Goal: Book appointment/travel/reservation

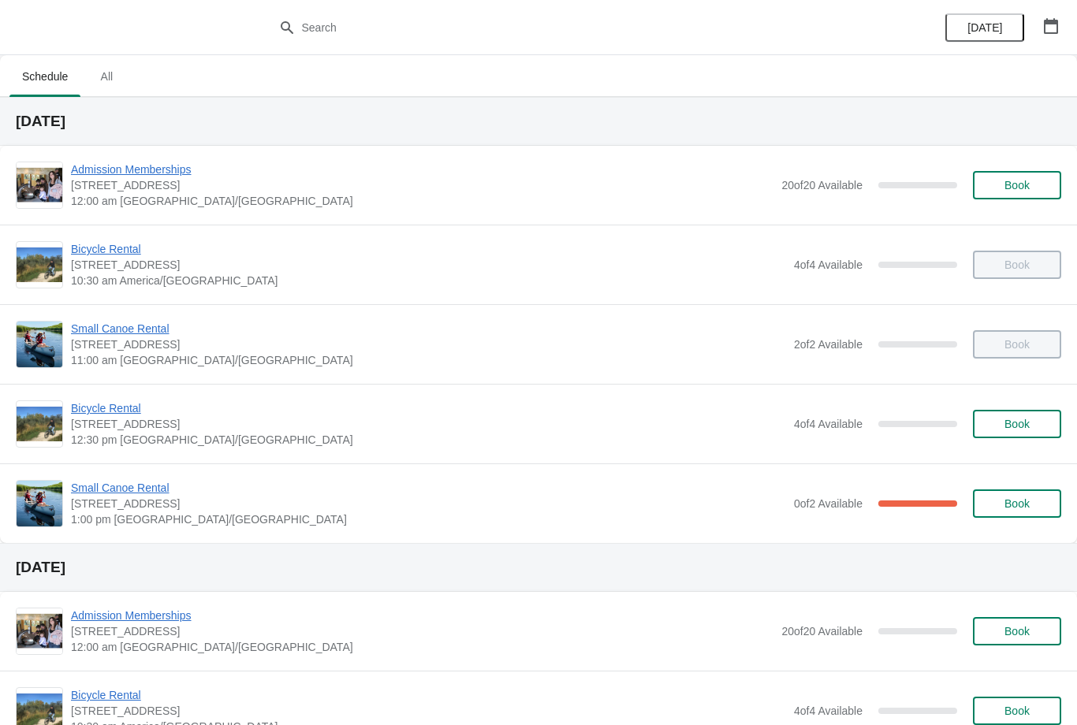
click at [152, 484] on span "Small Canoe Rental" at bounding box center [428, 488] width 715 height 16
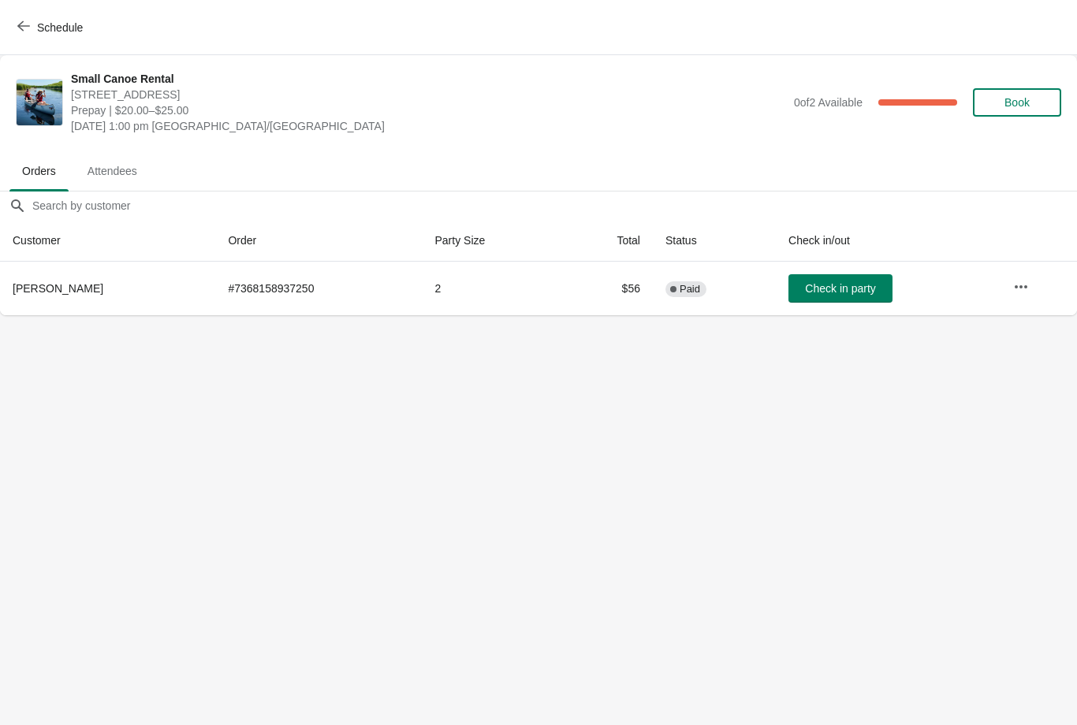
click at [825, 281] on button "Check in party" at bounding box center [840, 288] width 104 height 28
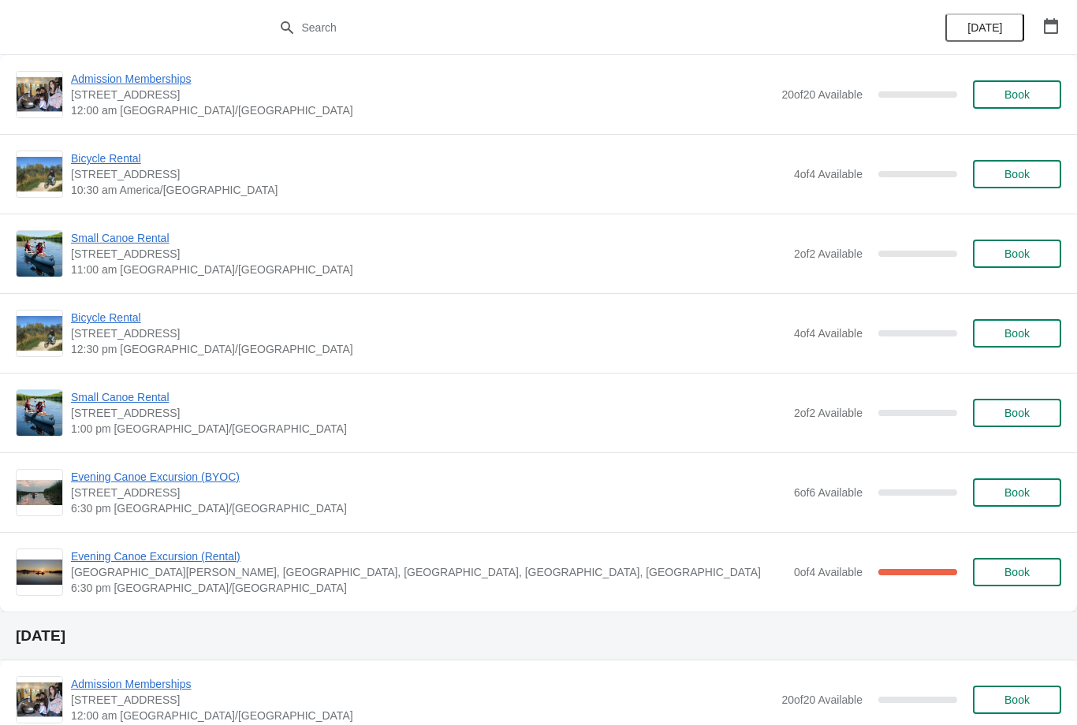
scroll to position [1080, 0]
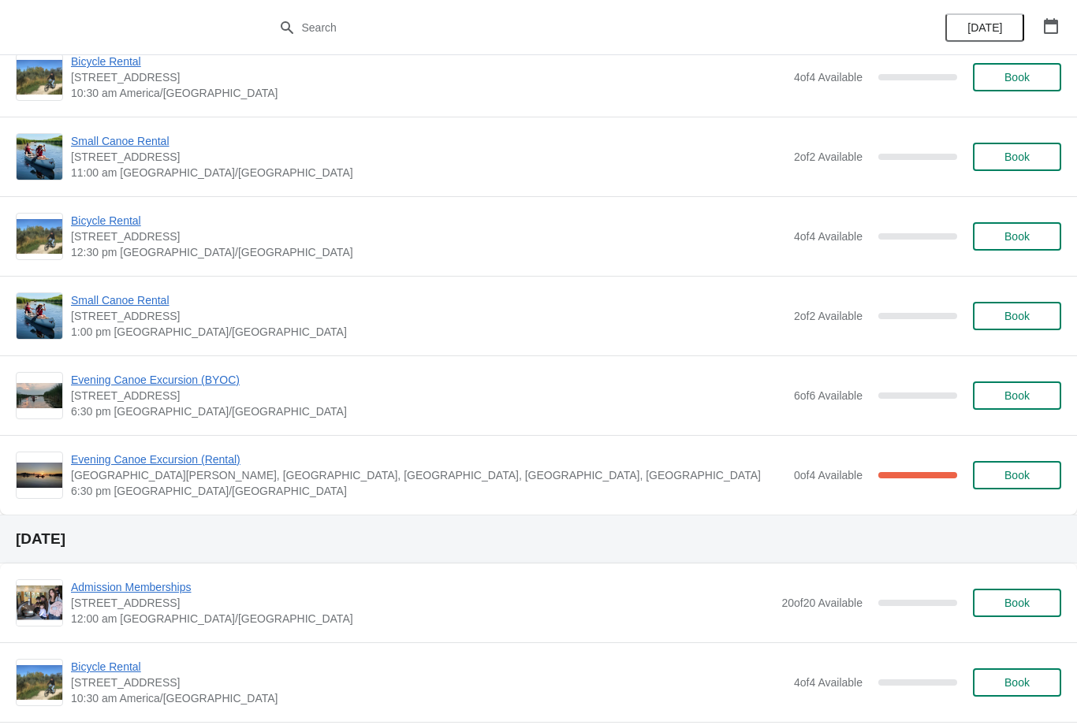
click at [162, 456] on span "Evening Canoe Excursion (Rental)" at bounding box center [428, 460] width 715 height 16
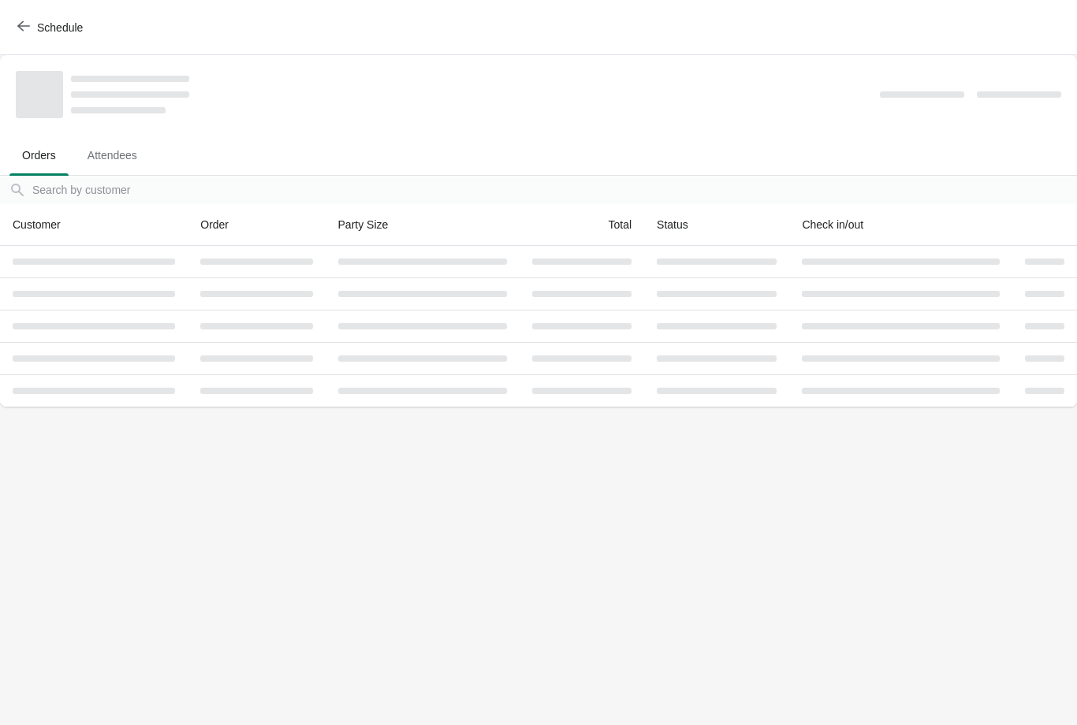
scroll to position [0, 0]
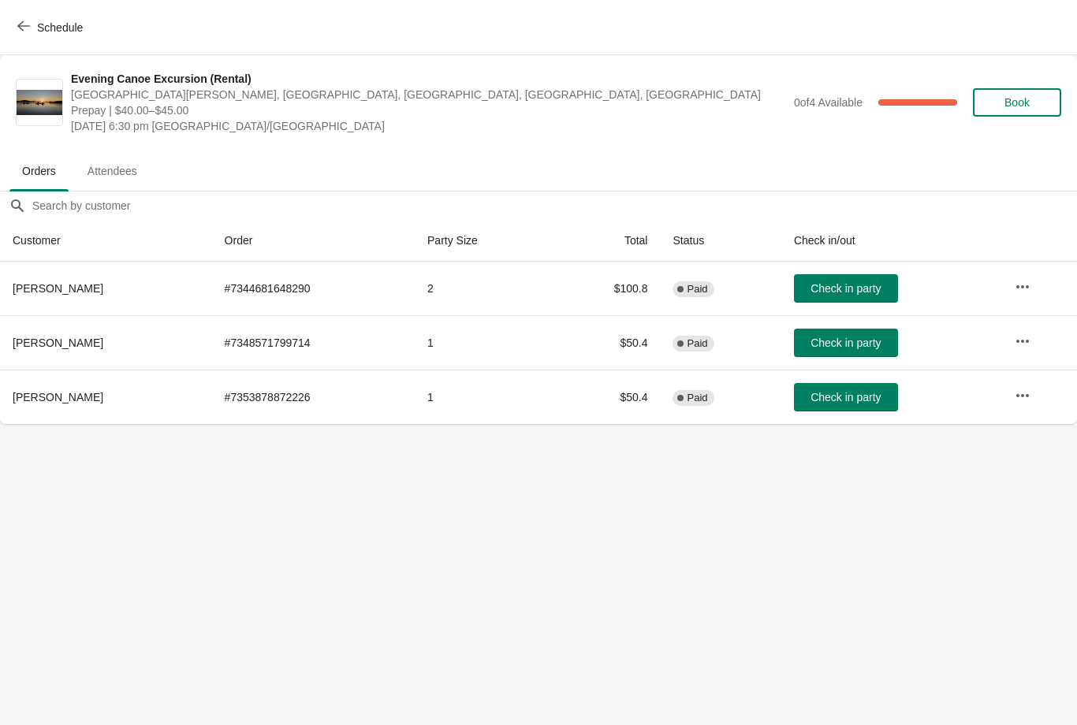
click at [35, 28] on span "Schedule" at bounding box center [52, 27] width 62 height 15
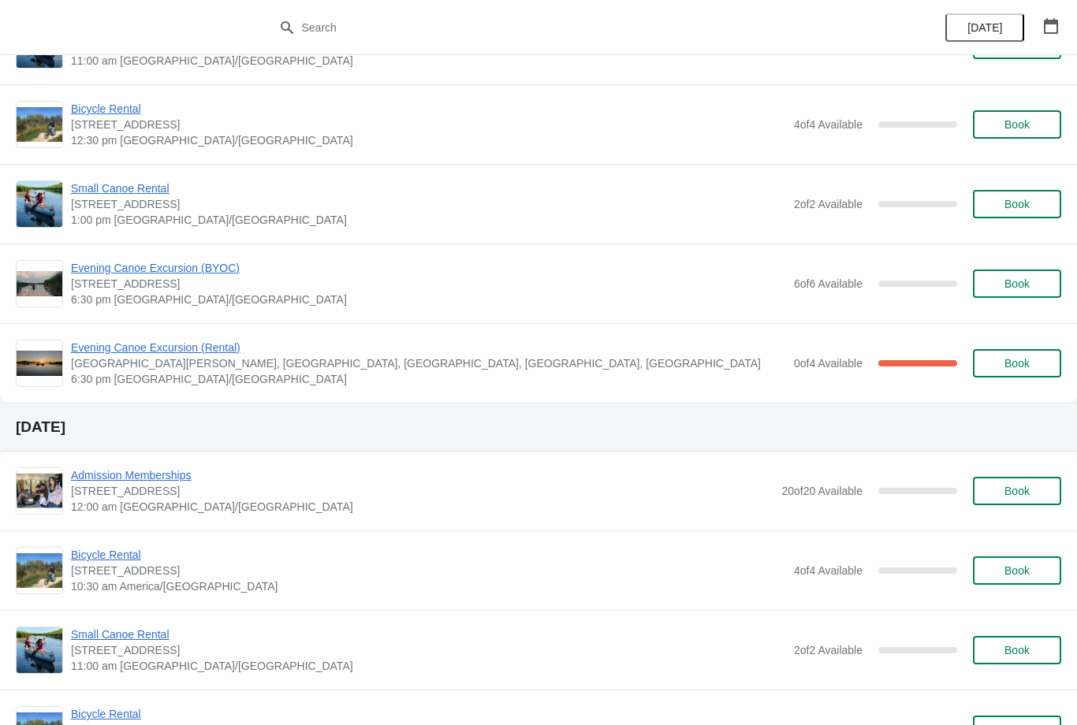
scroll to position [1191, 0]
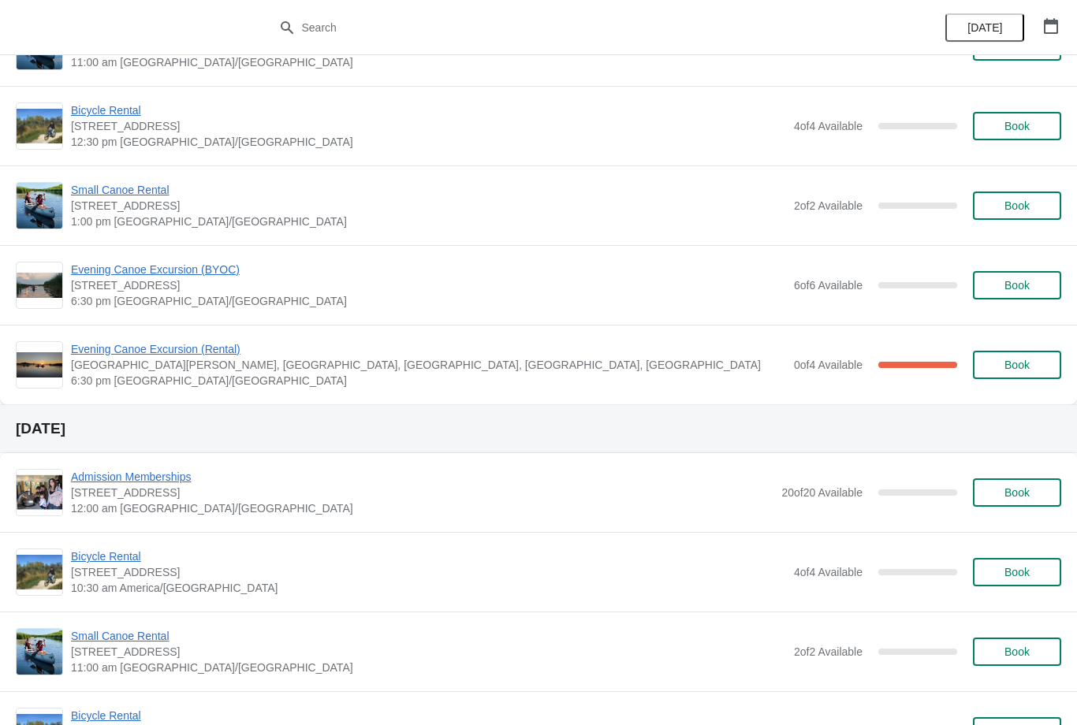
click at [155, 270] on span "Evening Canoe Excursion (BYOC)" at bounding box center [428, 270] width 715 height 16
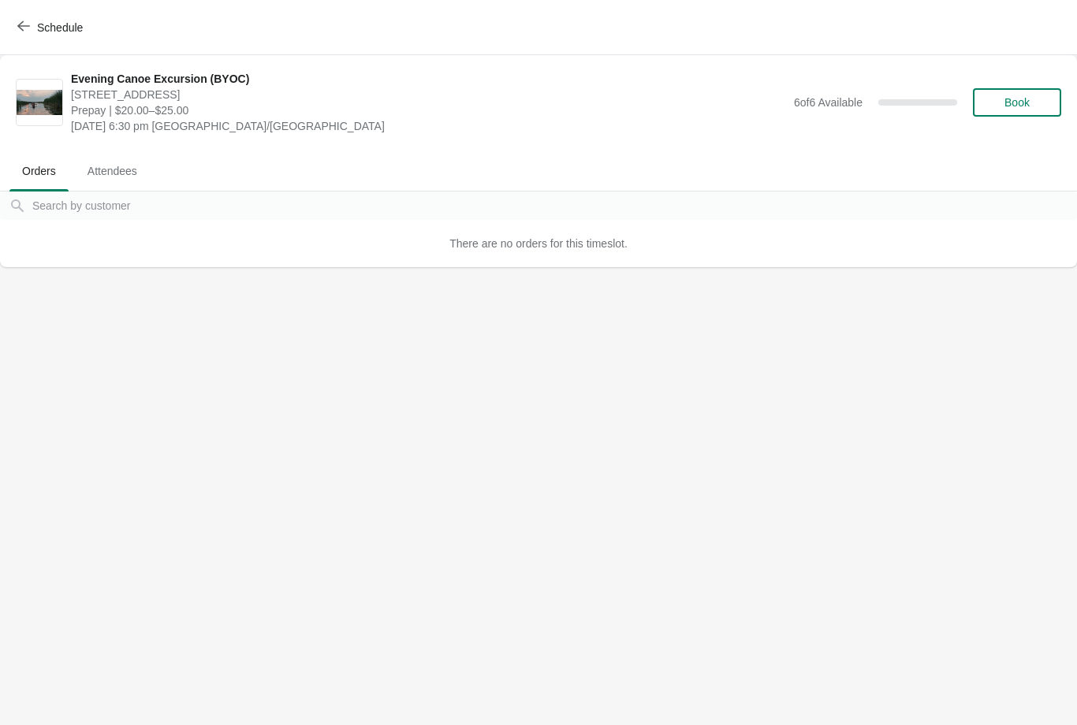
click at [1007, 96] on span "Book" at bounding box center [1017, 102] width 25 height 13
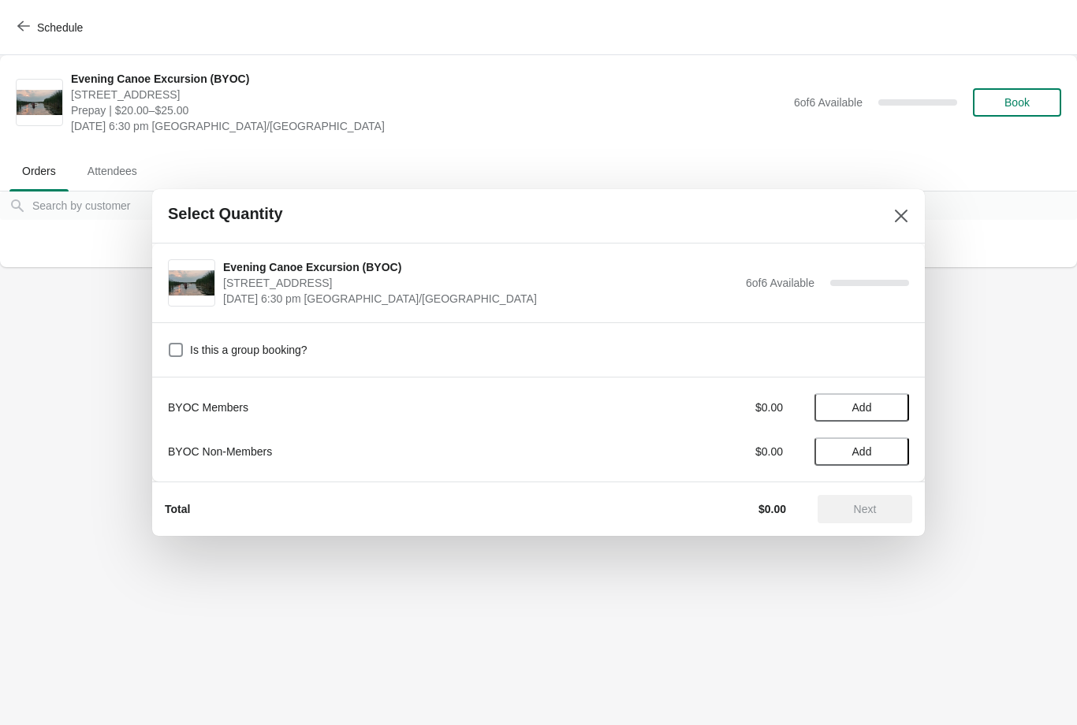
click at [862, 410] on span "Add" at bounding box center [862, 407] width 20 height 13
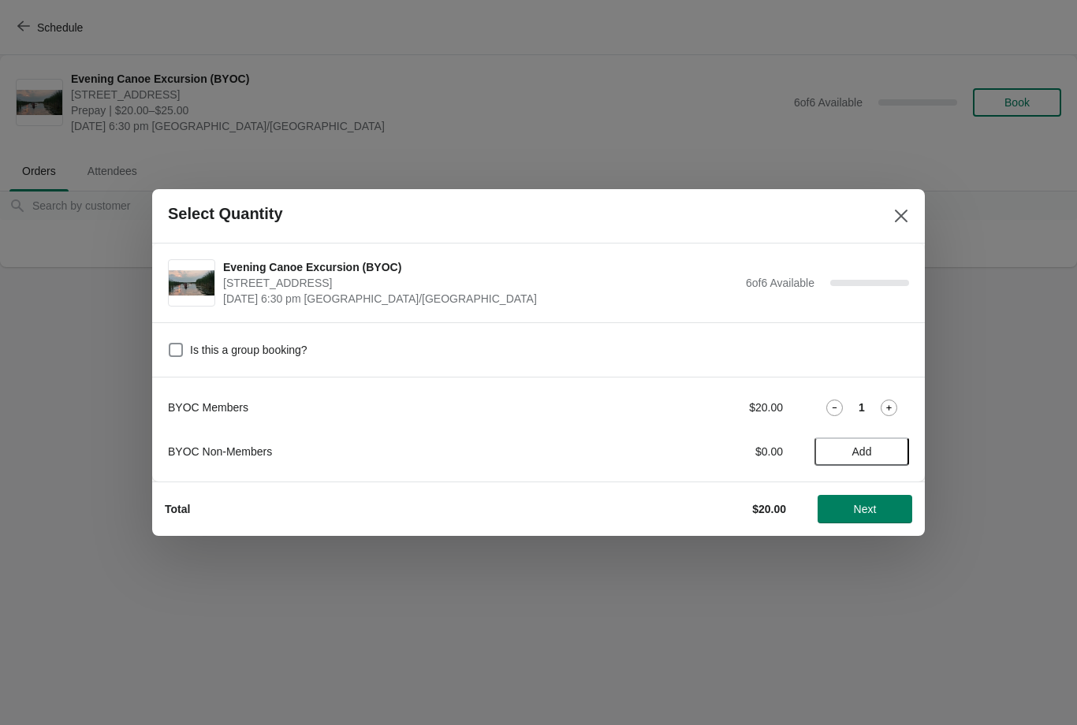
click at [857, 506] on span "Next" at bounding box center [865, 509] width 23 height 13
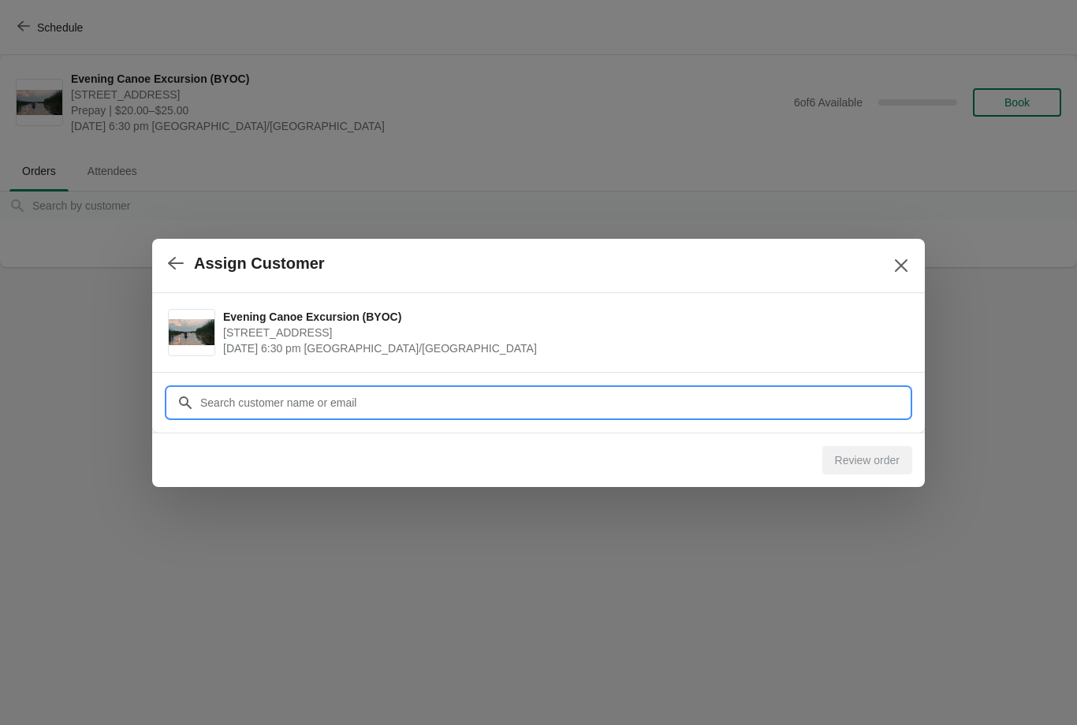
click at [390, 402] on input "Customer" at bounding box center [554, 403] width 710 height 28
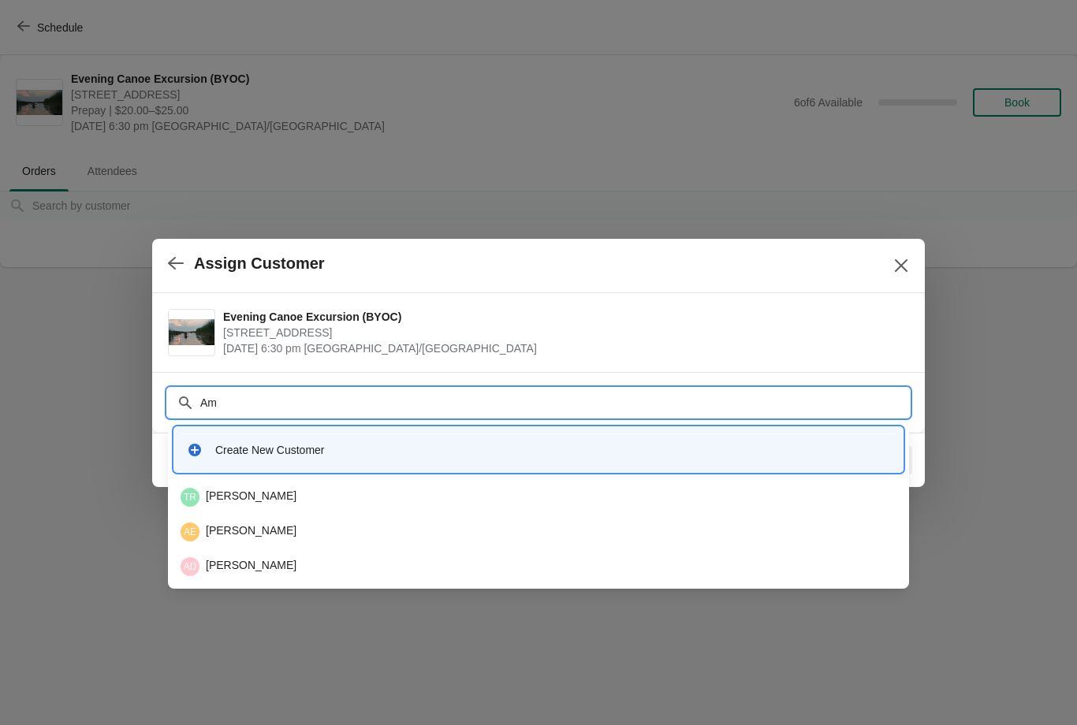
type input "A"
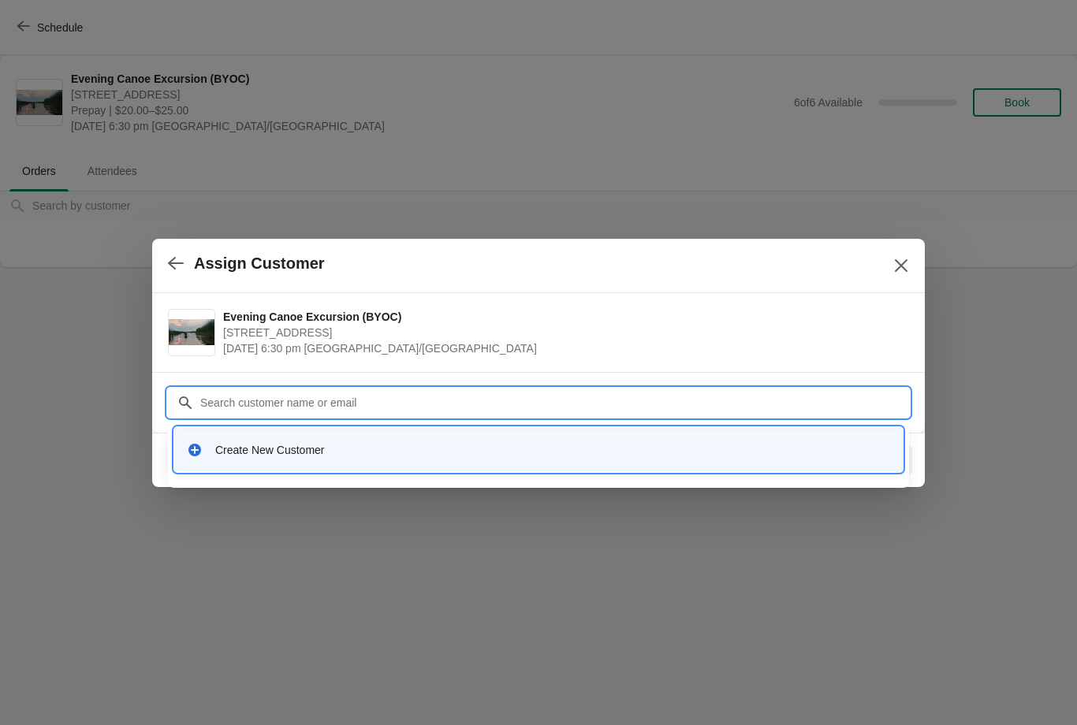
click at [905, 261] on icon "Close" at bounding box center [901, 265] width 13 height 13
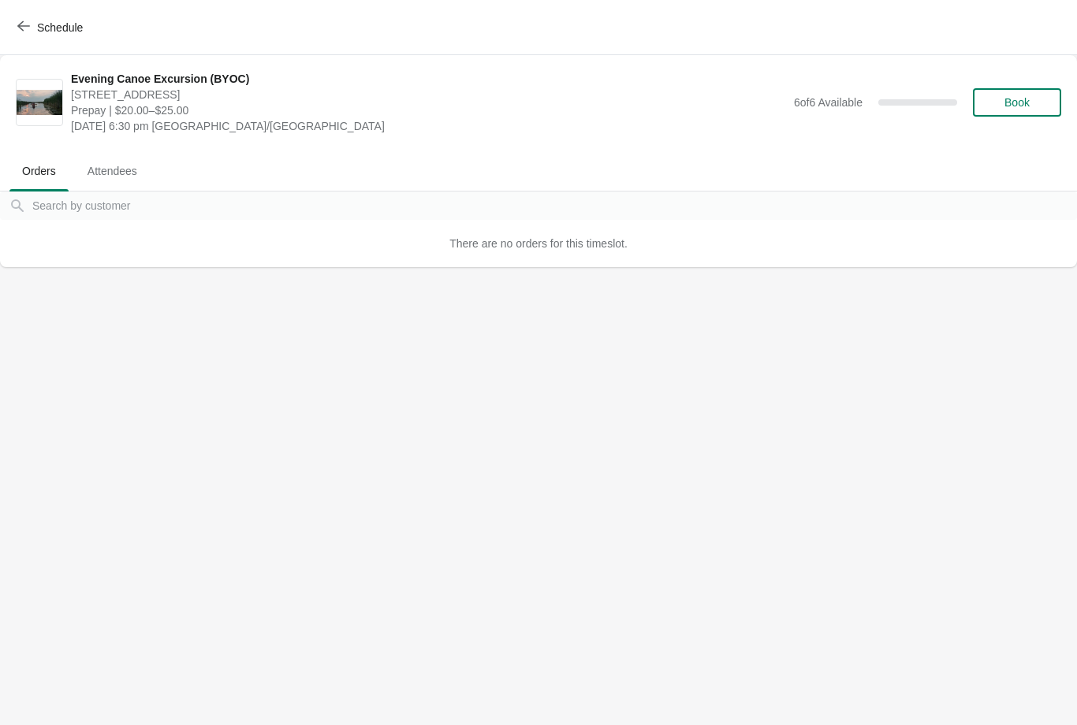
click at [1028, 99] on span "Book" at bounding box center [1017, 102] width 25 height 13
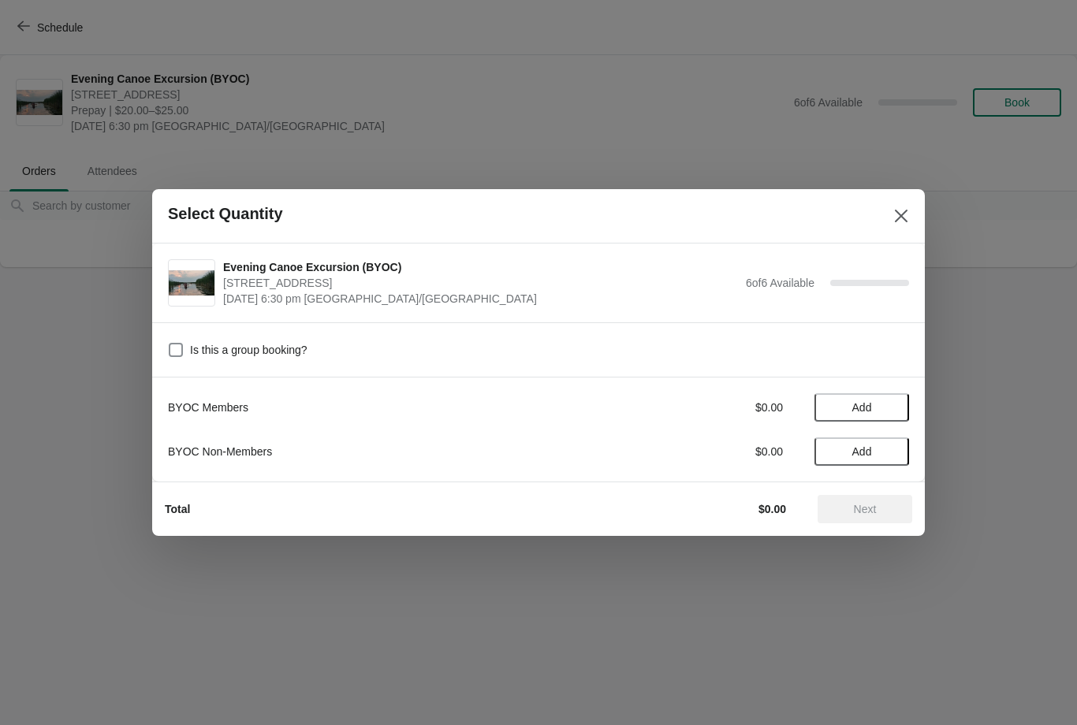
click at [856, 412] on span "Add" at bounding box center [862, 407] width 20 height 13
click at [859, 509] on span "Next" at bounding box center [865, 509] width 23 height 13
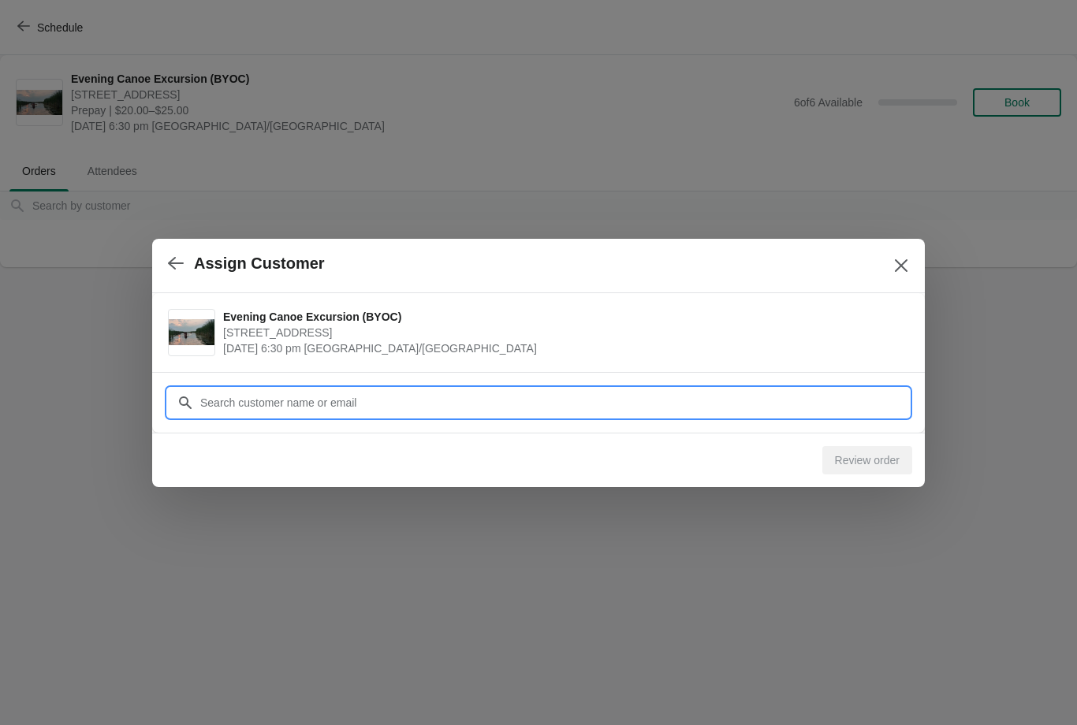
click at [399, 405] on input "Customer" at bounding box center [554, 403] width 710 height 28
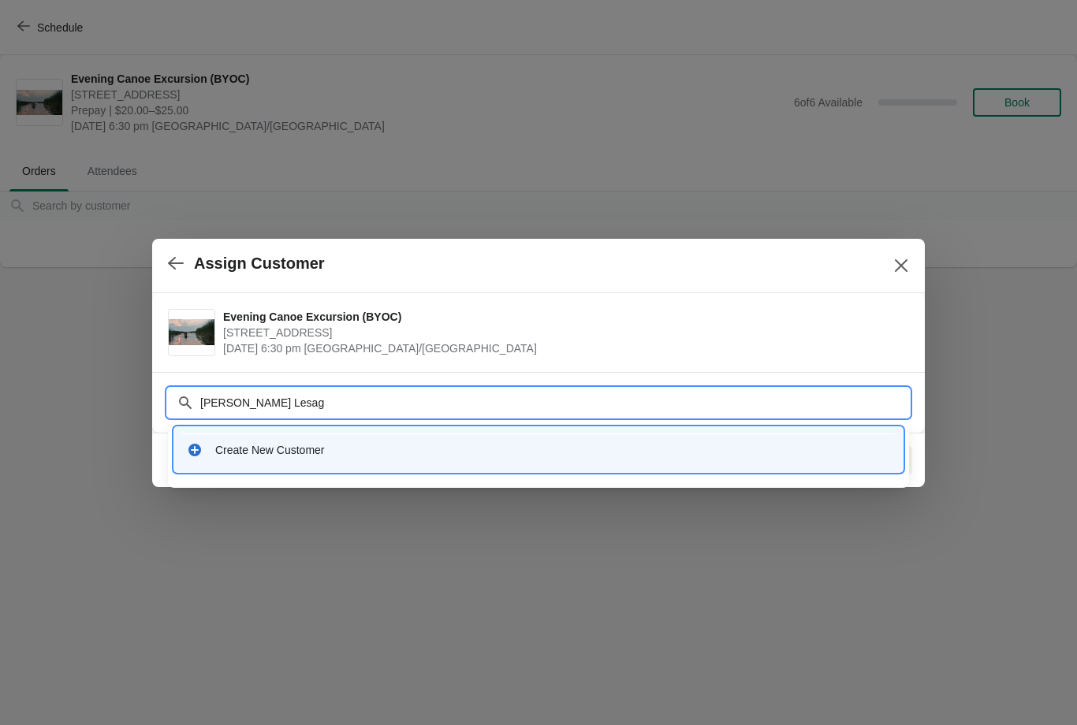
type input "Alma Yansiri Lesage"
click at [299, 461] on div "Create New Customer" at bounding box center [539, 450] width 716 height 32
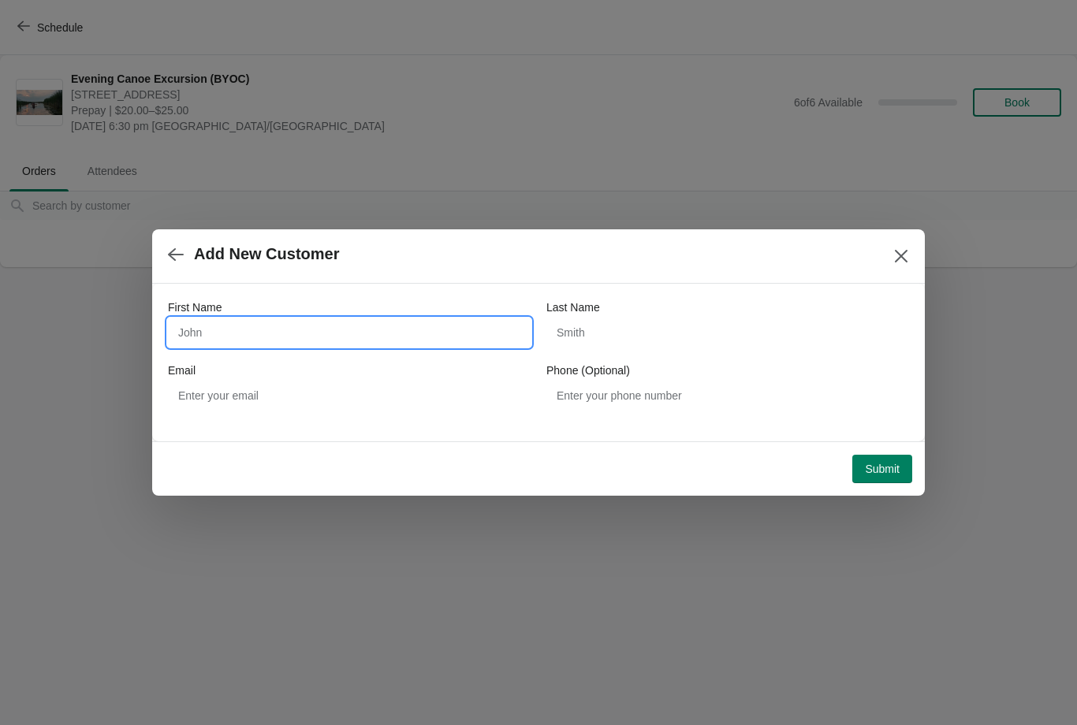
click at [348, 335] on input "First Name" at bounding box center [349, 333] width 363 height 28
type input "Alma"
click at [617, 326] on input "Last Name" at bounding box center [727, 333] width 363 height 28
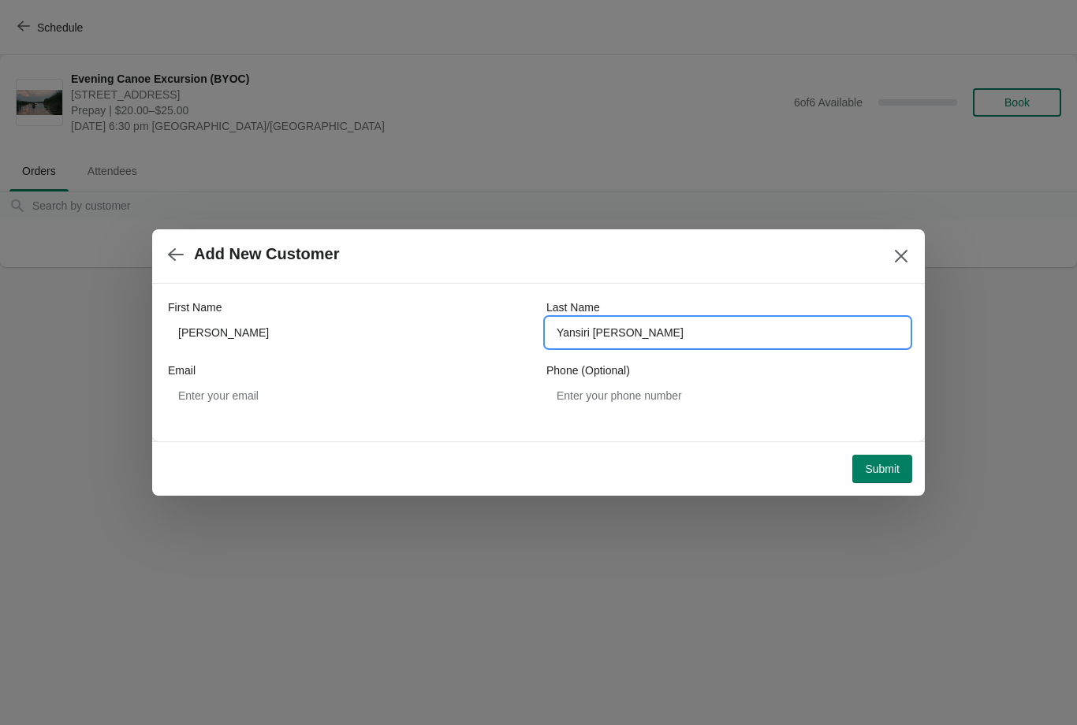
type input "Yansiri Lesage"
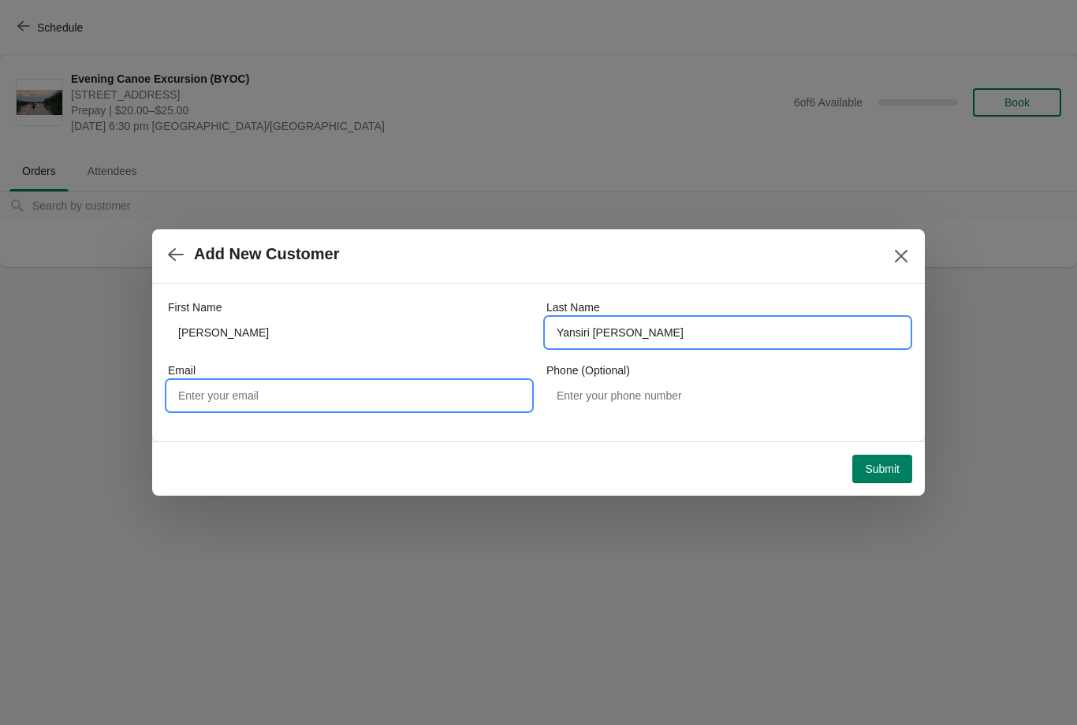
click at [368, 399] on input "Email" at bounding box center [349, 396] width 363 height 28
type input "Yasirialejandro@gmail.com"
click at [865, 465] on span "Submit" at bounding box center [882, 469] width 35 height 13
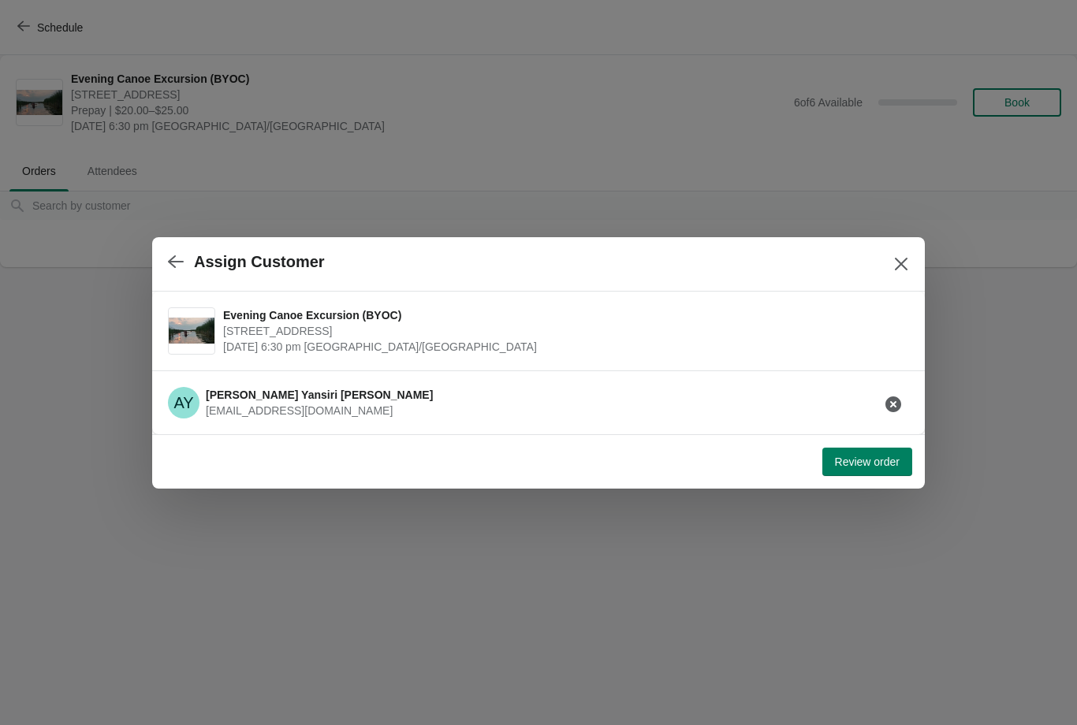
click at [861, 461] on span "Review order" at bounding box center [867, 462] width 65 height 13
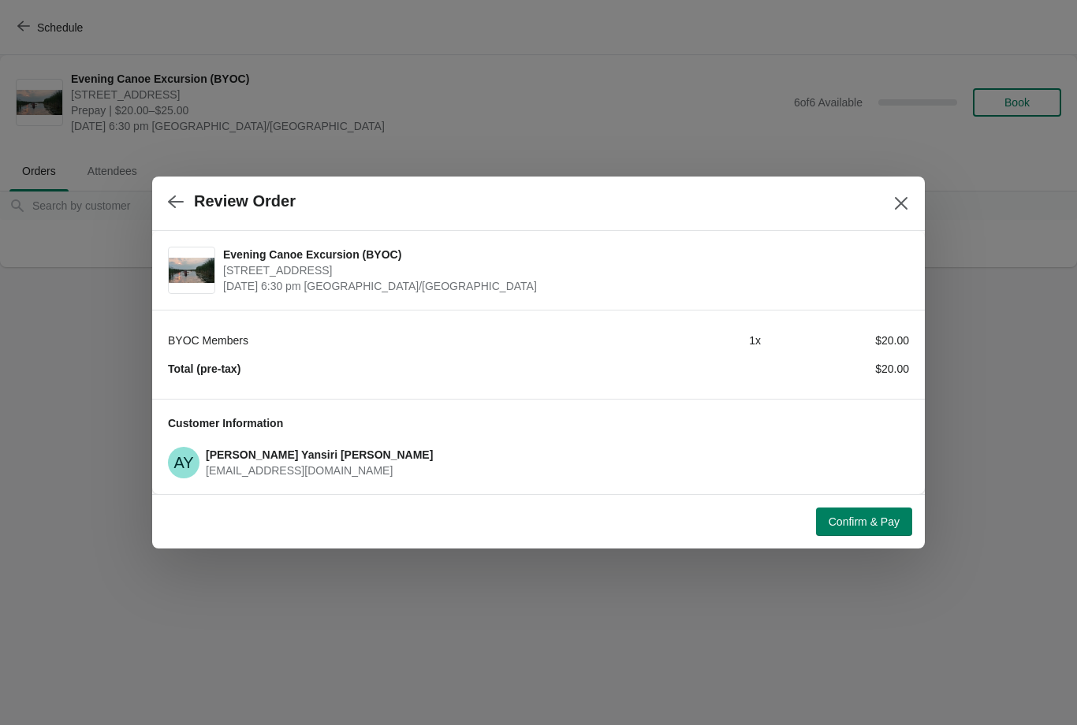
click at [852, 530] on button "Confirm & Pay" at bounding box center [864, 522] width 96 height 28
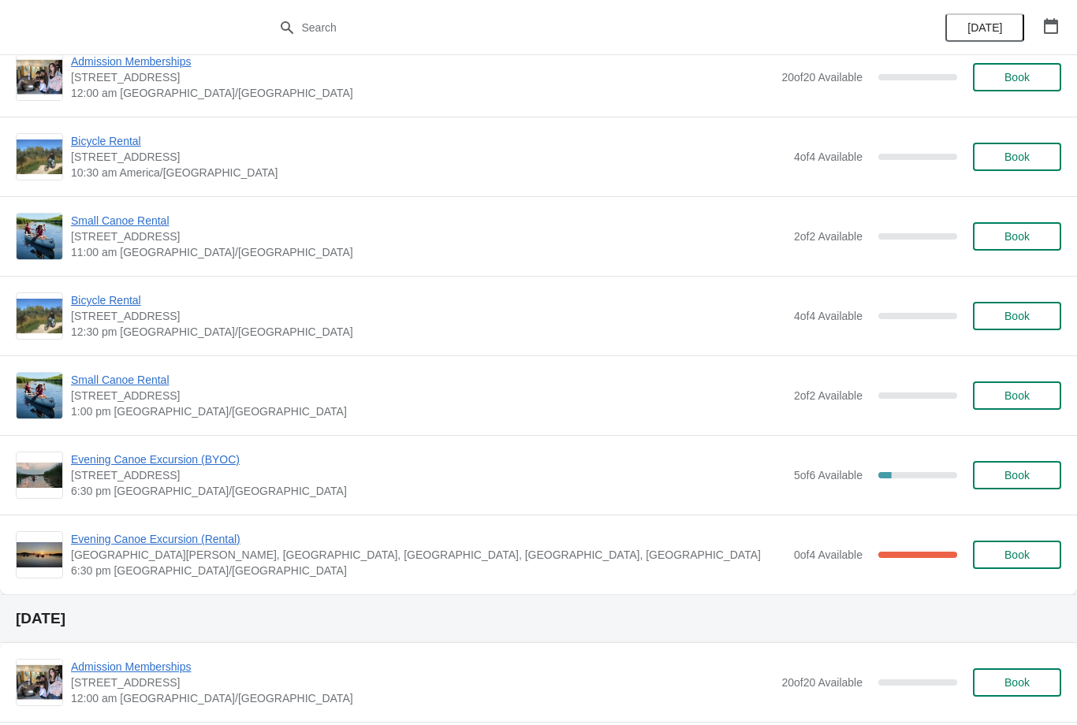
scroll to position [998, 0]
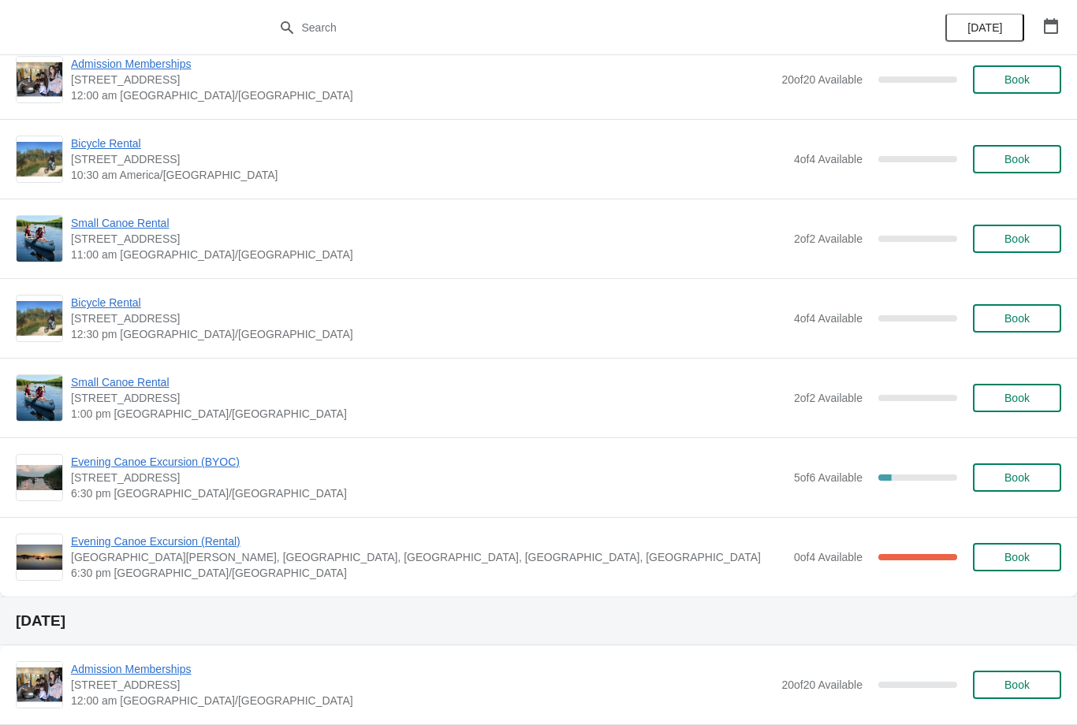
click at [211, 457] on span "Evening Canoe Excursion (BYOC)" at bounding box center [428, 462] width 715 height 16
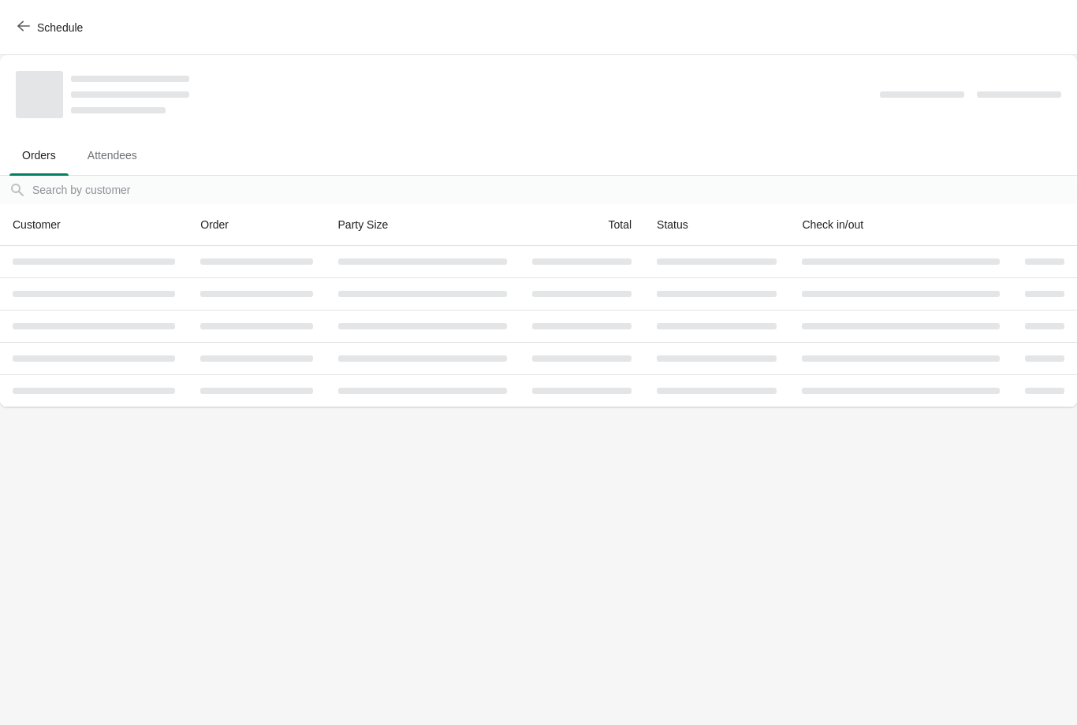
scroll to position [0, 0]
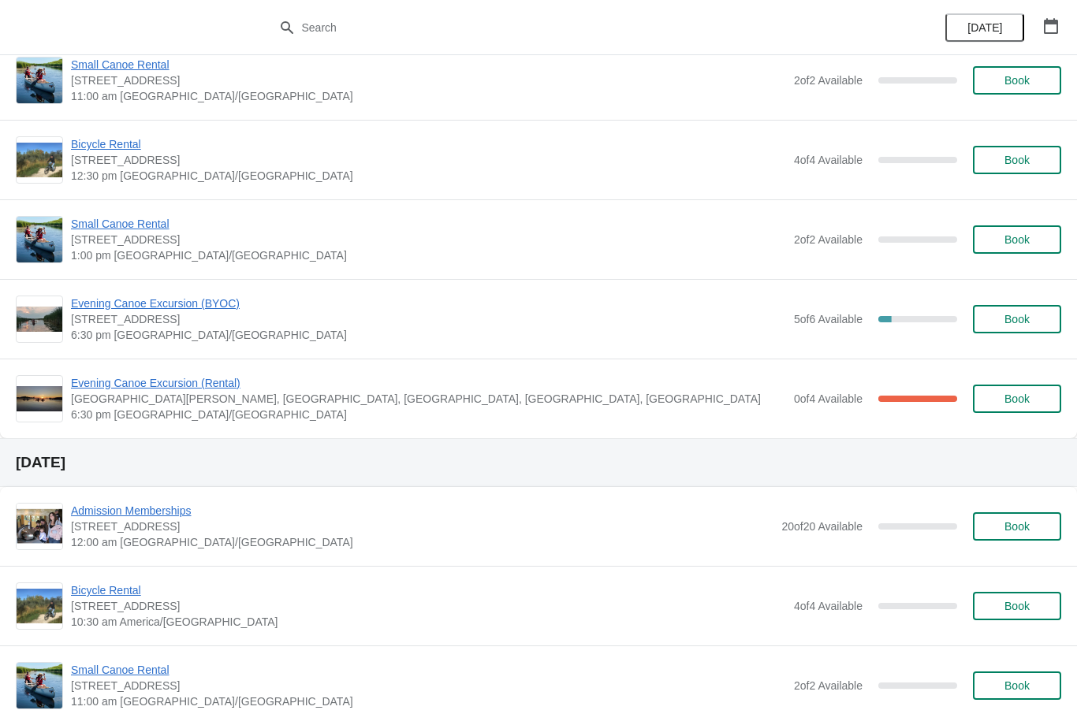
scroll to position [1156, 0]
click at [204, 383] on span "Evening Canoe Excursion (Rental)" at bounding box center [428, 384] width 715 height 16
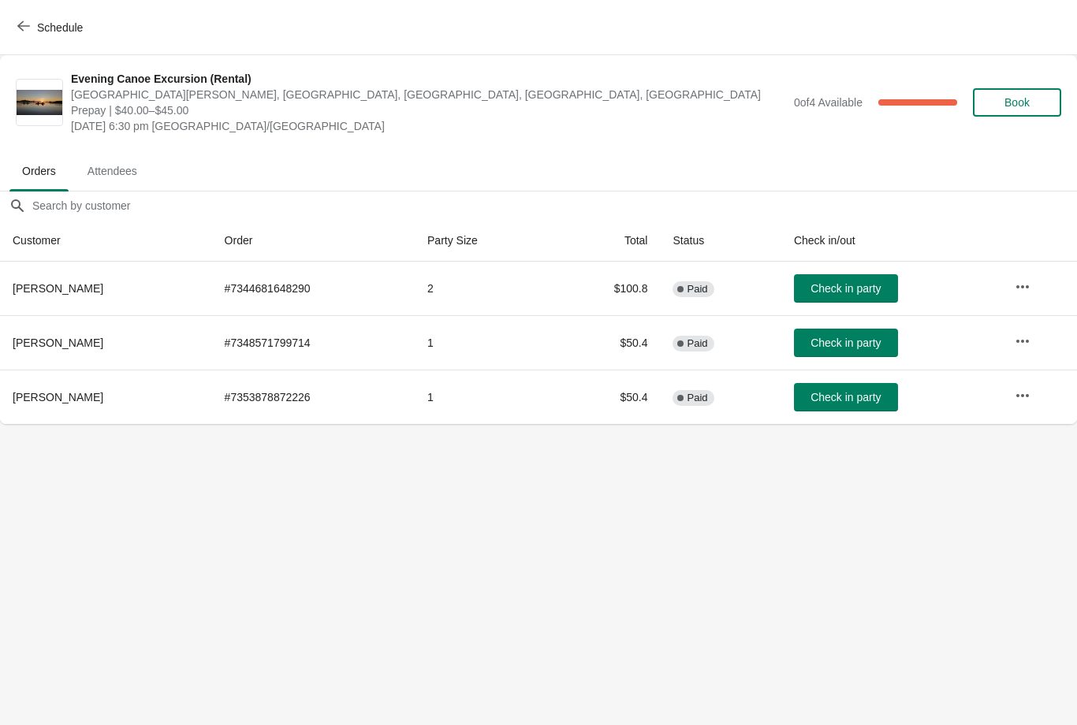
click at [25, 32] on icon "button" at bounding box center [23, 26] width 13 height 13
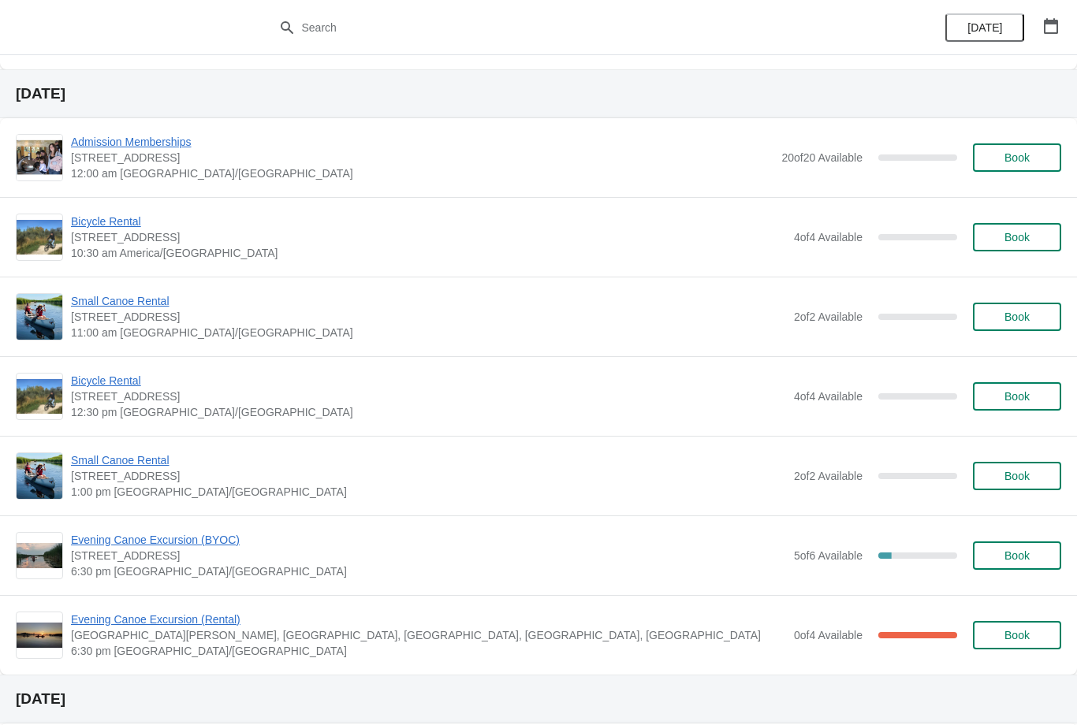
scroll to position [928, 0]
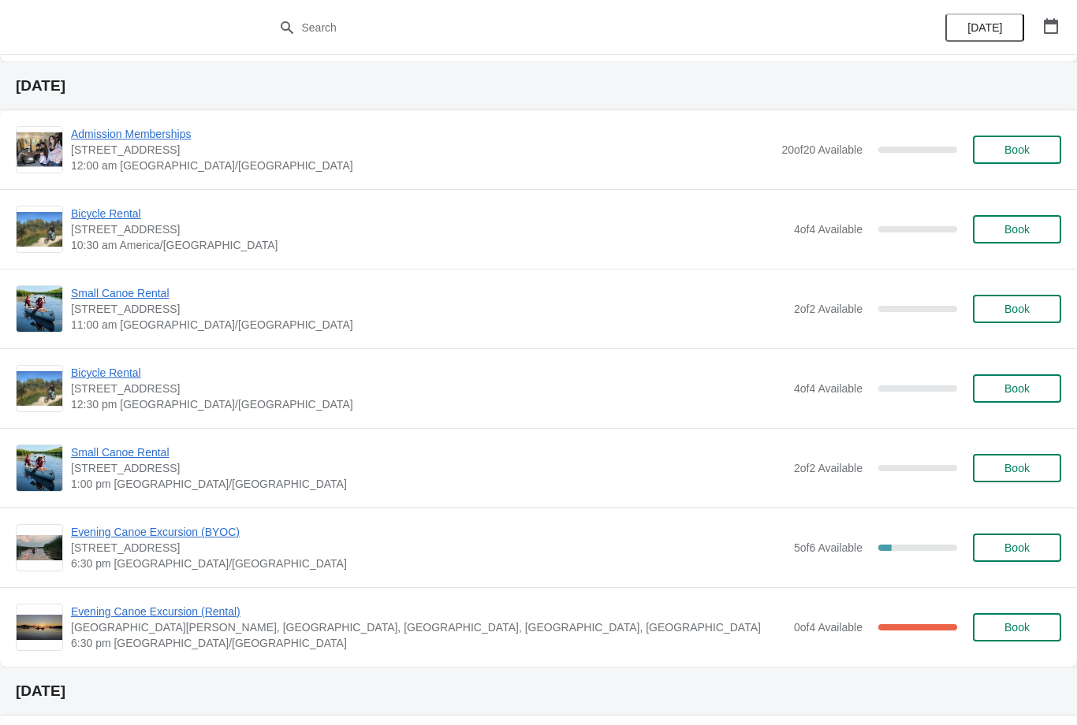
click at [213, 527] on span "Evening Canoe Excursion (BYOC)" at bounding box center [428, 532] width 715 height 16
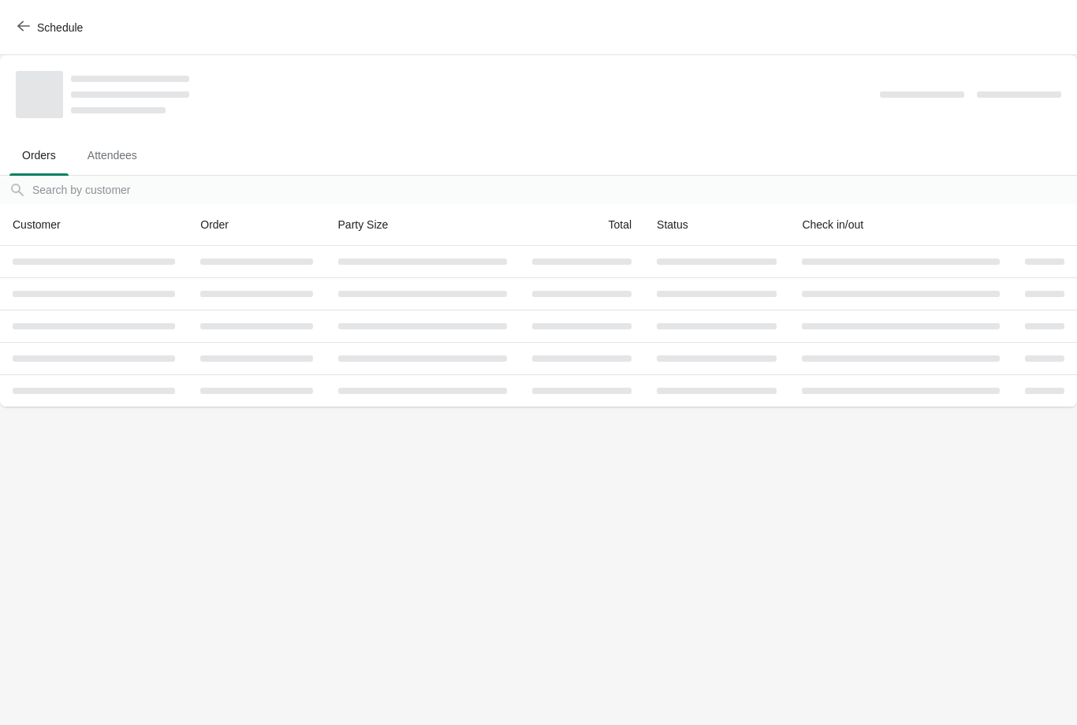
scroll to position [0, 0]
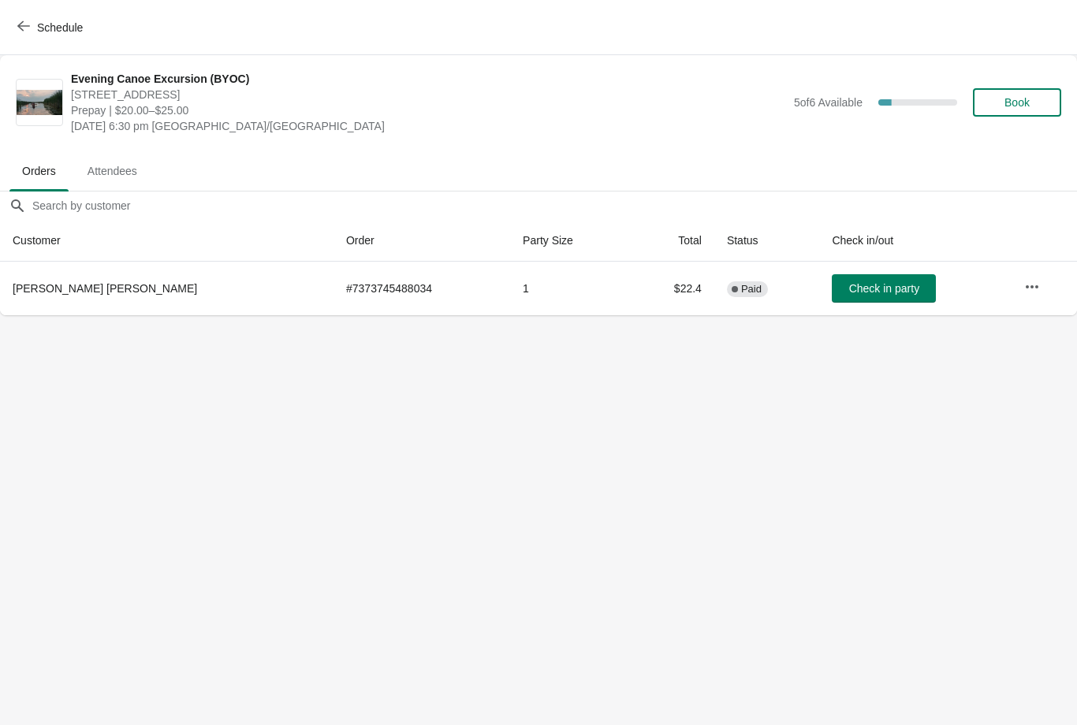
click at [1014, 102] on span "Book" at bounding box center [1017, 102] width 25 height 13
